Goal: Task Accomplishment & Management: Manage account settings

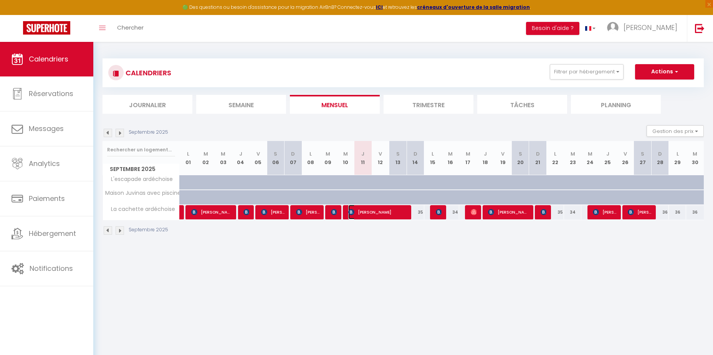
click at [369, 216] on span "[PERSON_NAME]" at bounding box center [377, 212] width 59 height 15
select select "OK"
select select "KO"
select select "0"
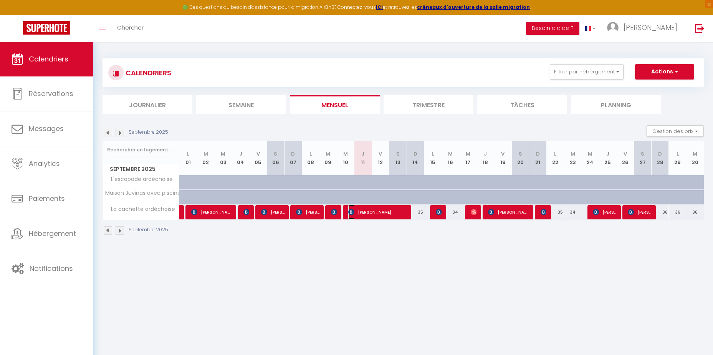
select select "1"
select select
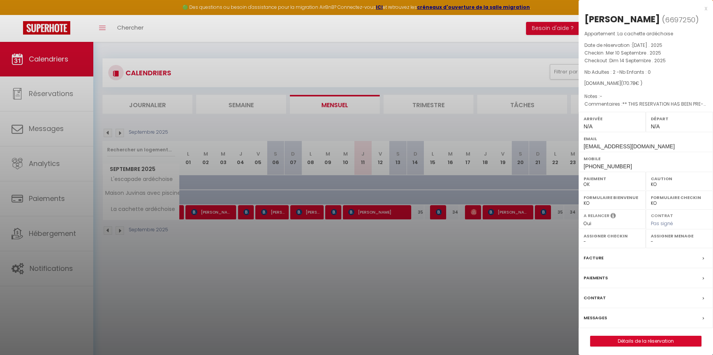
click at [706, 8] on div "x" at bounding box center [643, 8] width 129 height 9
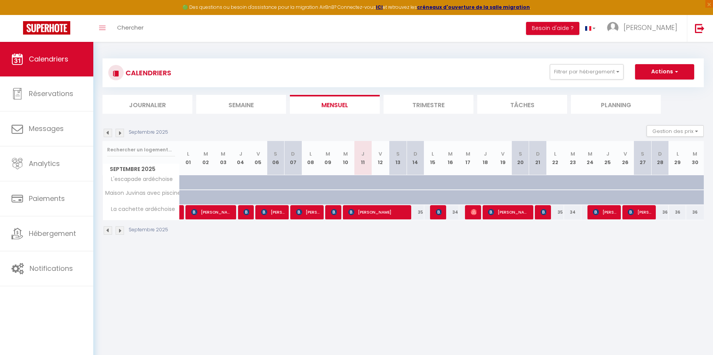
click at [466, 237] on div "Septembre 2025" at bounding box center [403, 231] width 601 height 23
